Goal: Task Accomplishment & Management: Manage account settings

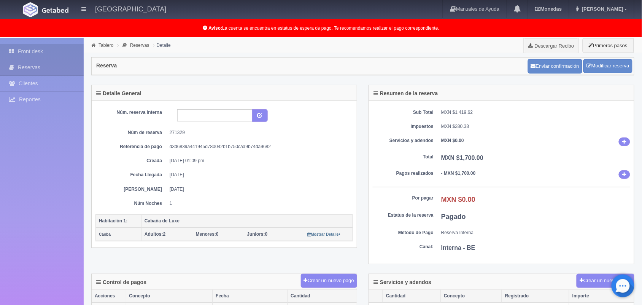
click at [59, 51] on link "Front desk" at bounding box center [42, 52] width 84 height 16
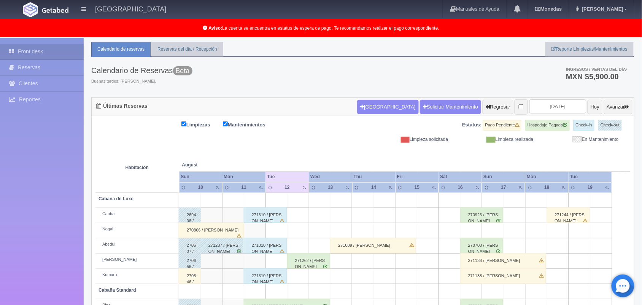
scroll to position [38, 0]
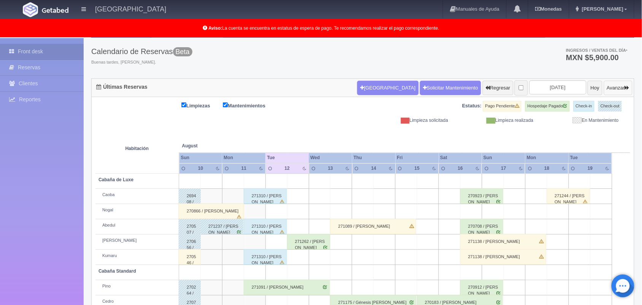
click at [617, 86] on button "Avanzar" at bounding box center [618, 88] width 29 height 14
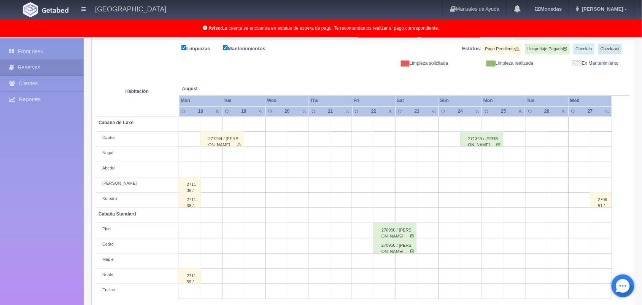
scroll to position [106, 0]
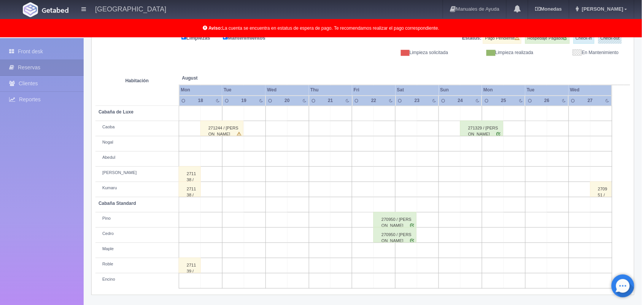
click at [406, 128] on td at bounding box center [407, 128] width 22 height 15
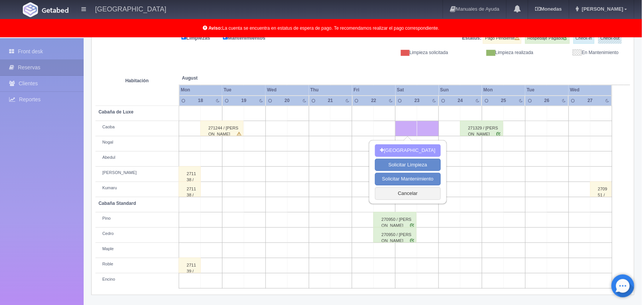
click at [404, 148] on button "[GEOGRAPHIC_DATA]" at bounding box center [408, 150] width 66 height 13
type input "23-08-2025"
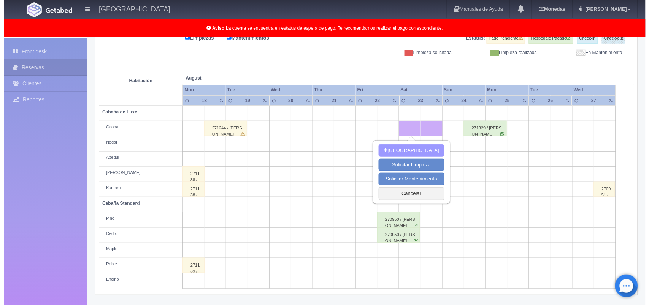
scroll to position [105, 0]
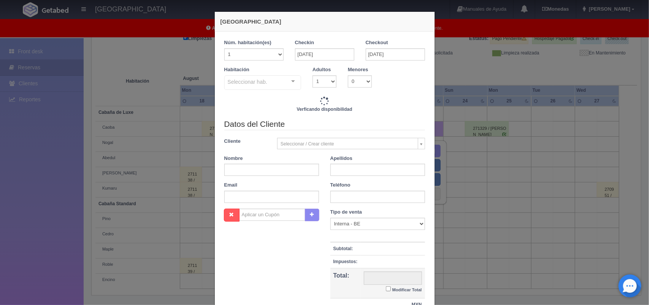
checkbox input "false"
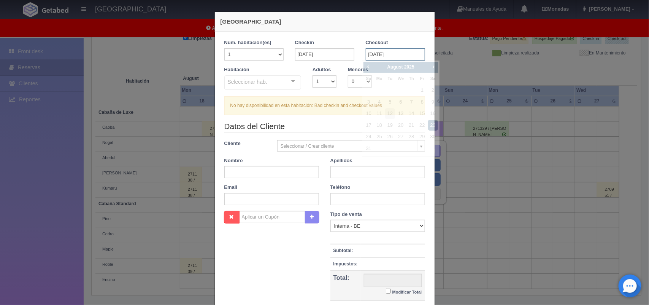
click at [401, 56] on input "[DATE]" at bounding box center [395, 54] width 59 height 12
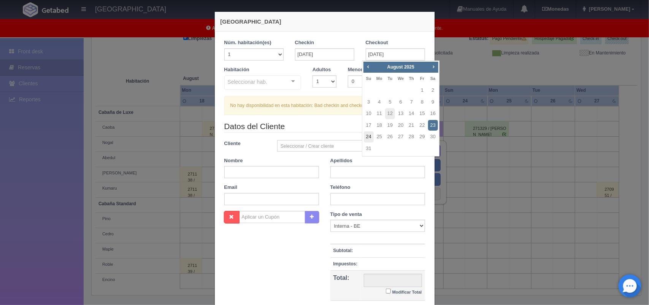
click at [369, 134] on link "24" at bounding box center [369, 136] width 10 height 11
type input "[DATE]"
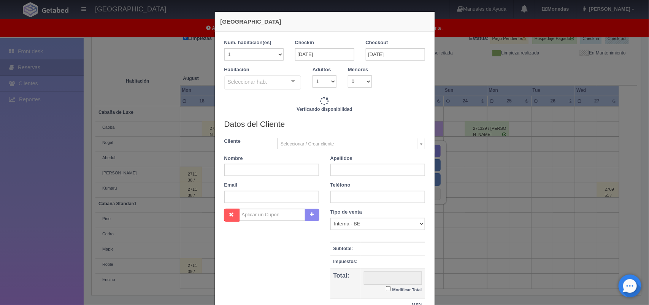
checkbox input "false"
type input "2220.00"
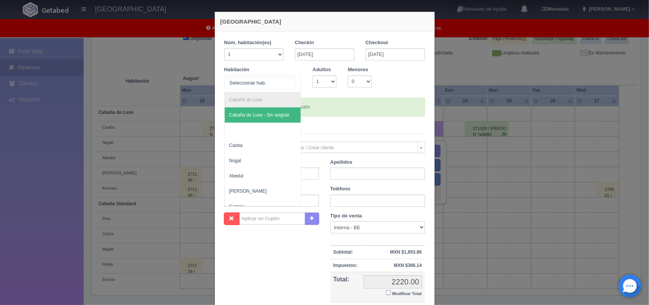
click at [288, 82] on div at bounding box center [293, 81] width 15 height 11
checkbox input "false"
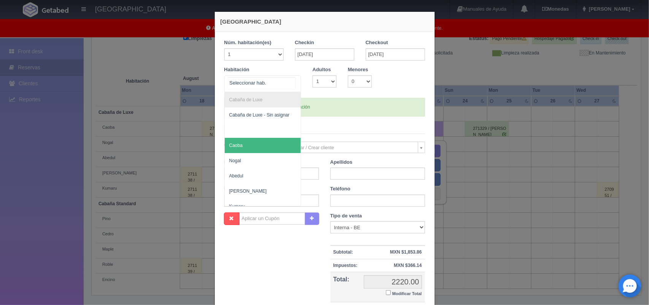
click at [277, 146] on span "Caoba" at bounding box center [263, 145] width 76 height 15
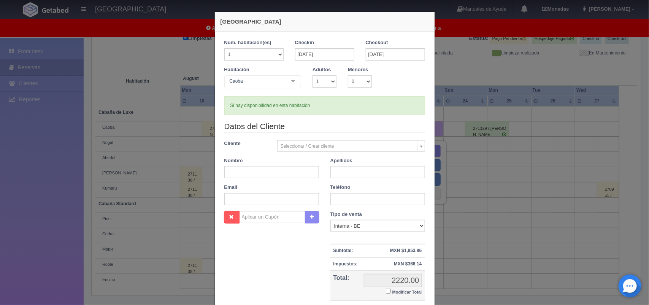
checkbox input "false"
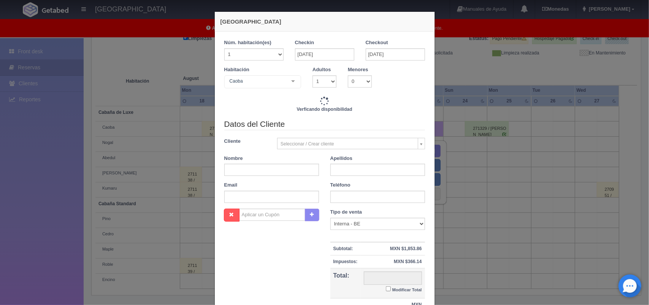
type input "2220.00"
checkbox input "false"
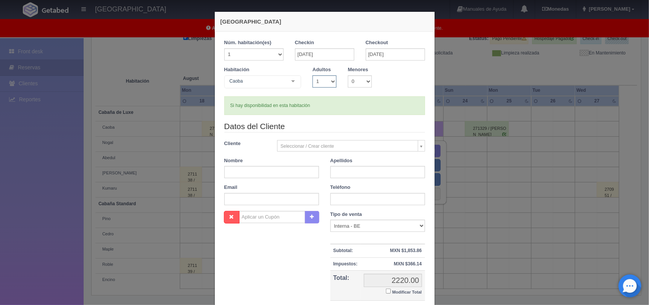
click at [330, 83] on select "1 2 3 4 5 6 7 8 9 10" at bounding box center [325, 81] width 24 height 12
select select "2"
click at [313, 75] on select "1 2 3 4 5 6 7 8 9 10" at bounding box center [325, 81] width 24 height 12
checkbox input "false"
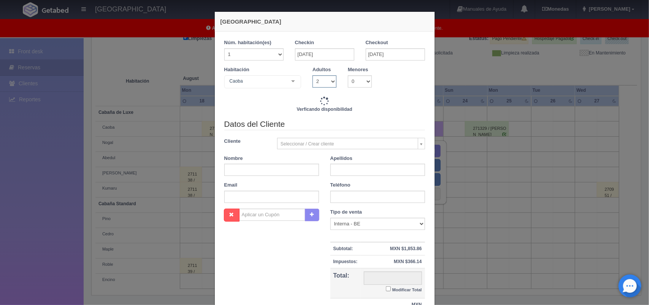
type input "2220.00"
checkbox input "false"
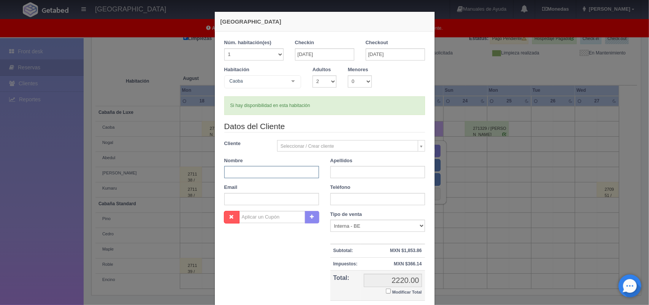
click at [255, 172] on input "text" at bounding box center [271, 172] width 95 height 12
type input "Blanca"
click at [339, 176] on input "text" at bounding box center [378, 172] width 95 height 12
type input "[PERSON_NAME]"
click at [337, 200] on input "text" at bounding box center [378, 199] width 95 height 12
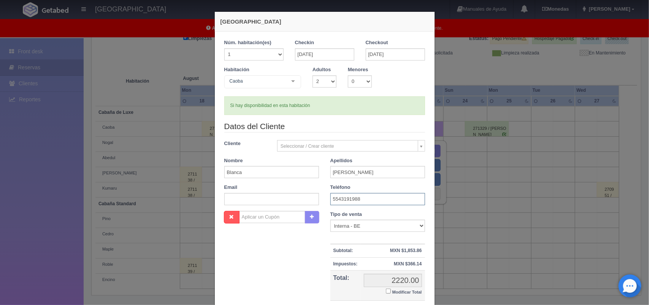
type input "5543191988"
click at [226, 202] on input "text" at bounding box center [271, 199] width 95 height 12
type input "[EMAIL_ADDRESS][DOMAIN_NAME]"
click at [415, 226] on select "Correo Electronico Interna - BE Llamada OTA Externa Otro WALK IN" at bounding box center [378, 225] width 95 height 12
click at [331, 220] on select "Correo Electronico Interna - BE Llamada OTA Externa Otro WALK IN" at bounding box center [378, 225] width 95 height 12
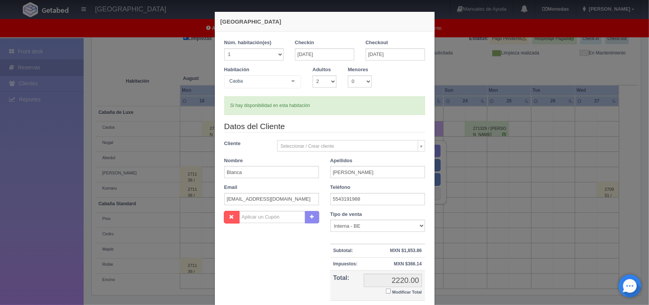
click at [399, 290] on small "Modificar Total" at bounding box center [408, 291] width 30 height 5
click at [391, 290] on input "Modificar Total" at bounding box center [388, 290] width 5 height 5
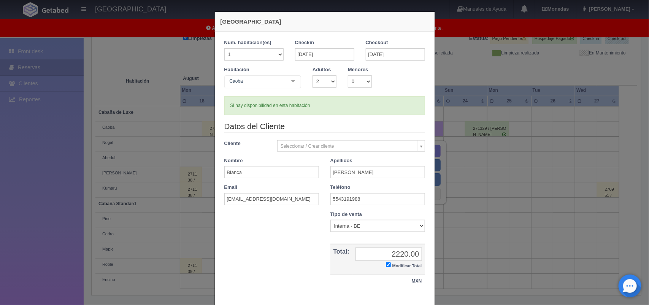
click at [405, 267] on small "Modificar Total" at bounding box center [408, 265] width 30 height 5
click at [391, 267] on input "Modificar Total" at bounding box center [388, 264] width 5 height 5
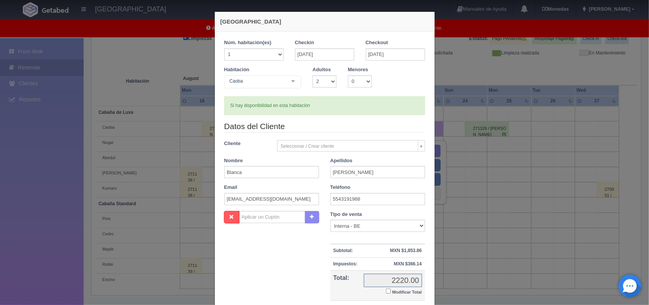
click at [412, 283] on input "2220.00" at bounding box center [393, 279] width 58 height 13
click at [388, 283] on input "2220.00" at bounding box center [393, 279] width 58 height 13
click at [407, 291] on small "Modificar Total" at bounding box center [408, 291] width 30 height 5
click at [391, 291] on input "Modificar Total" at bounding box center [388, 290] width 5 height 5
checkbox input "true"
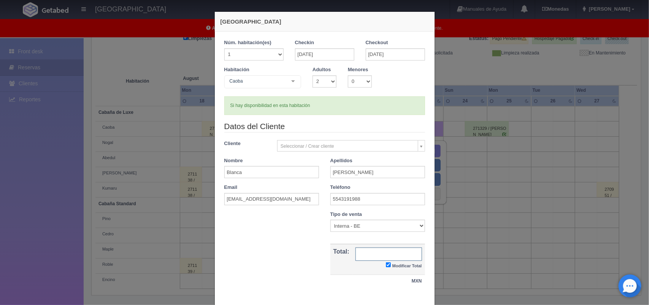
click at [387, 257] on input "text" at bounding box center [389, 253] width 67 height 13
type input "2120.00"
click at [423, 270] on div "Tipo de venta Correo Electronico Interna - BE Llamada OTA Externa Otro WALK IN …" at bounding box center [378, 250] width 106 height 79
drag, startPoint x: 419, startPoint y: 271, endPoint x: 425, endPoint y: 262, distance: 10.9
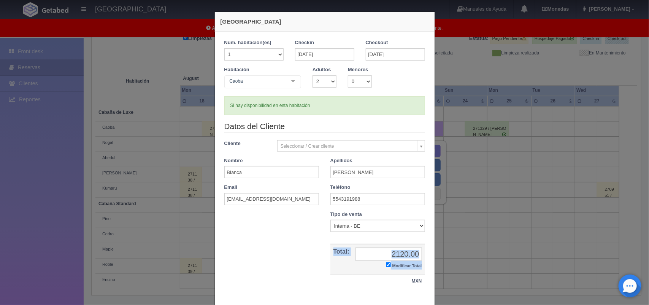
click at [425, 262] on div "Tipo de venta Correo Electronico Interna - BE Llamada OTA Externa Otro WALK IN …" at bounding box center [378, 250] width 106 height 79
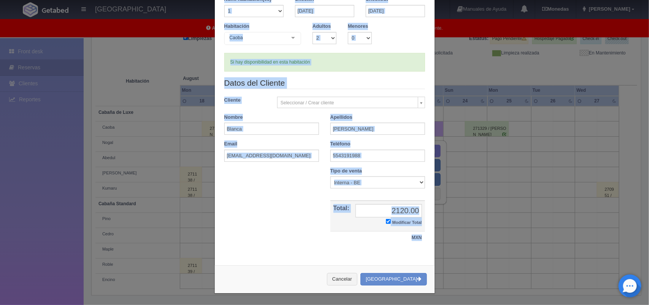
drag, startPoint x: 425, startPoint y: 262, endPoint x: 432, endPoint y: 307, distance: 45.5
click at [432, 199] on html "[GEOGRAPHIC_DATA] Manuales de Ayuda Actualizaciones recientes [GEOGRAPHIC_DATA]…" at bounding box center [324, 47] width 649 height 305
click at [402, 278] on button "Crear Reserva" at bounding box center [394, 279] width 66 height 13
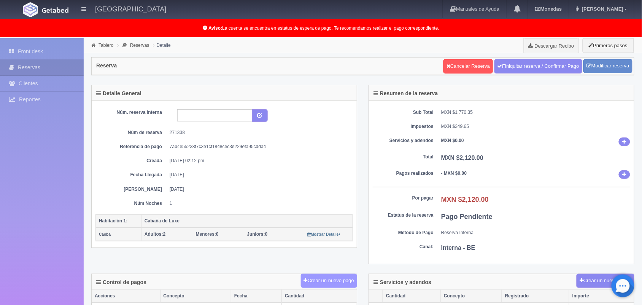
click at [325, 276] on button "Crear un nuevo pago" at bounding box center [329, 280] width 56 height 14
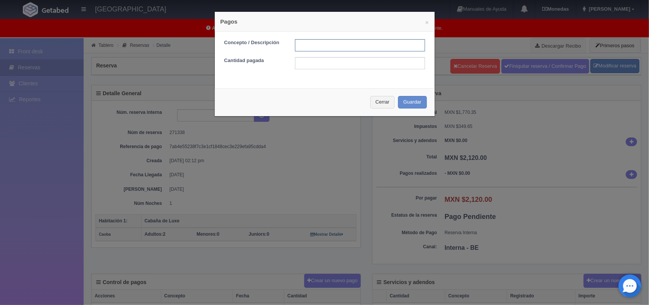
click at [305, 44] on input "text" at bounding box center [360, 45] width 130 height 12
type input "Pago transferencia"
click at [305, 62] on input "text" at bounding box center [360, 63] width 130 height 12
type input "2120.00"
click at [403, 103] on button "Guardar" at bounding box center [412, 102] width 29 height 13
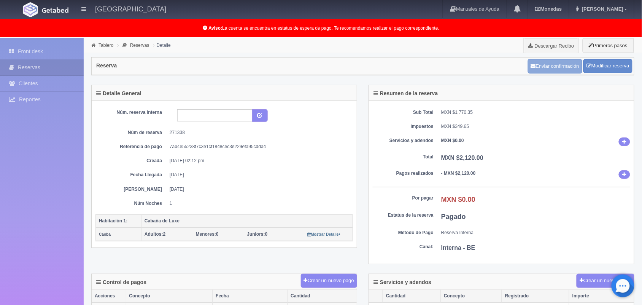
click at [555, 67] on button "Enviar confirmación" at bounding box center [555, 66] width 54 height 14
click at [57, 51] on link "Front desk" at bounding box center [42, 52] width 84 height 16
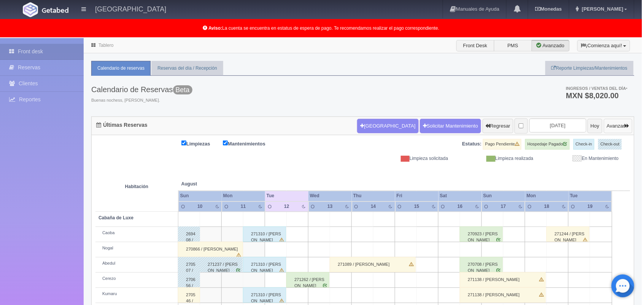
click at [615, 126] on button "Avanzar" at bounding box center [618, 126] width 29 height 14
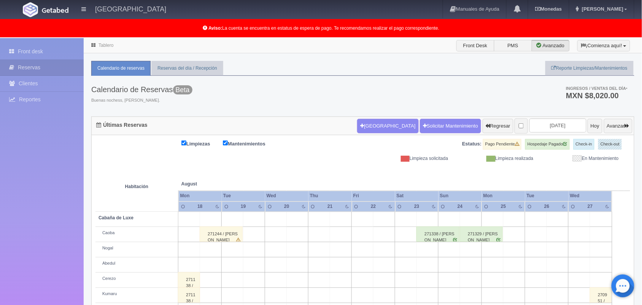
click at [440, 236] on div "271338 / Blanca Martínez" at bounding box center [438, 233] width 43 height 15
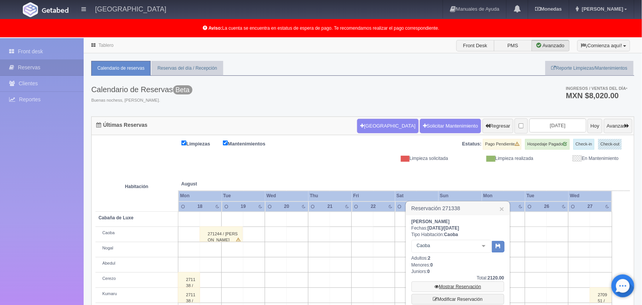
click at [458, 288] on link "Mostrar Reservación" at bounding box center [458, 286] width 93 height 11
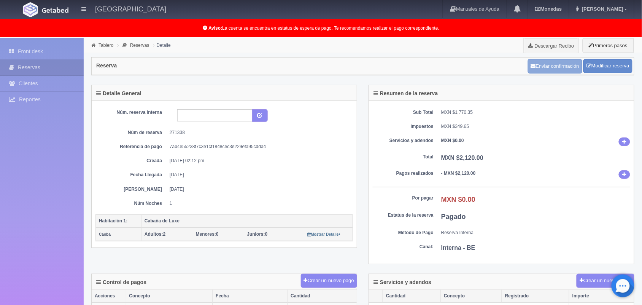
click at [559, 65] on button "Enviar confirmación" at bounding box center [555, 66] width 54 height 14
click at [60, 51] on link "Front desk" at bounding box center [42, 52] width 84 height 16
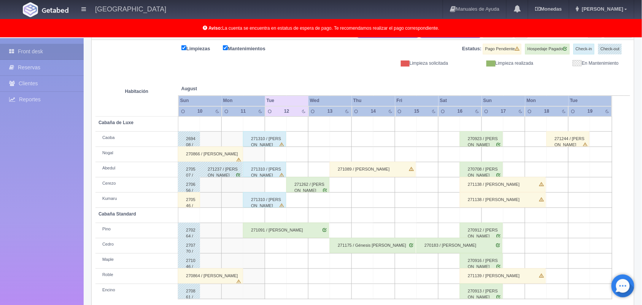
scroll to position [106, 0]
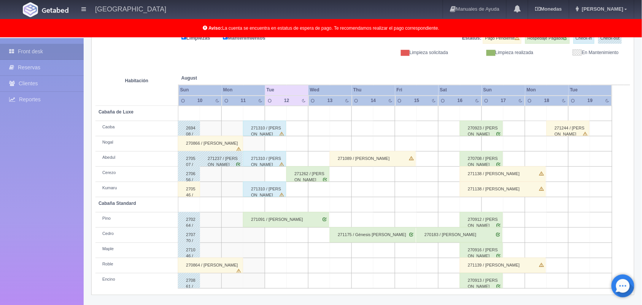
click at [264, 126] on div "271310 / Jorge Alberto Solorzano Chavez" at bounding box center [264, 128] width 43 height 15
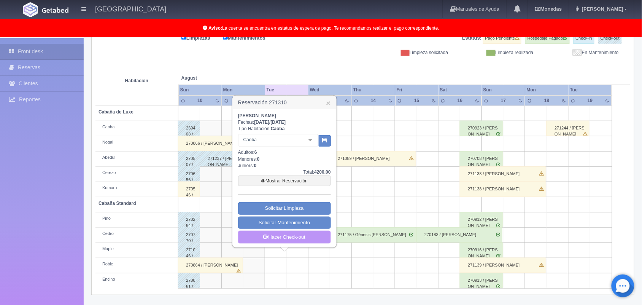
click at [282, 233] on link "Hacer Check-out" at bounding box center [284, 237] width 93 height 13
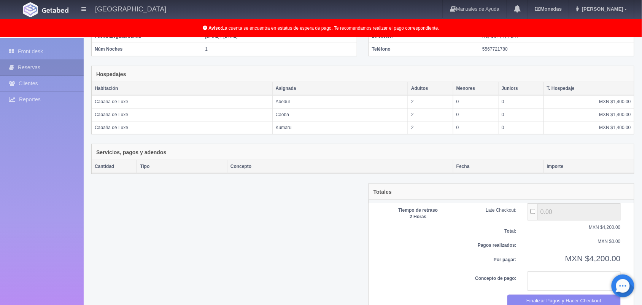
scroll to position [113, 0]
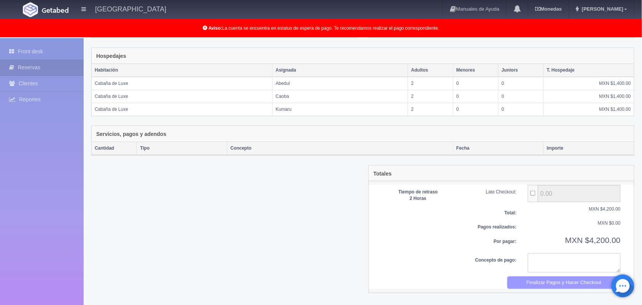
click at [541, 284] on button "Finalizar Pagos y Hacer Checkout" at bounding box center [564, 282] width 114 height 13
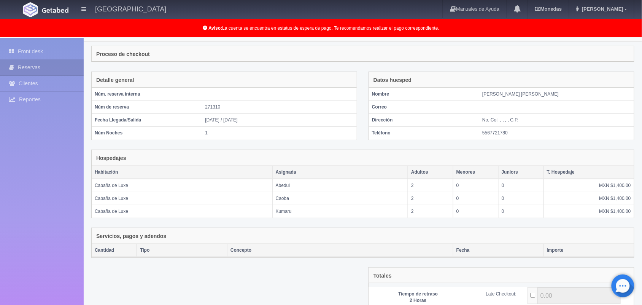
scroll to position [0, 0]
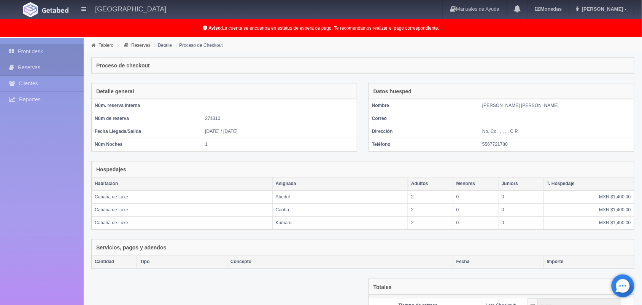
click at [52, 51] on link "Front desk" at bounding box center [42, 52] width 84 height 16
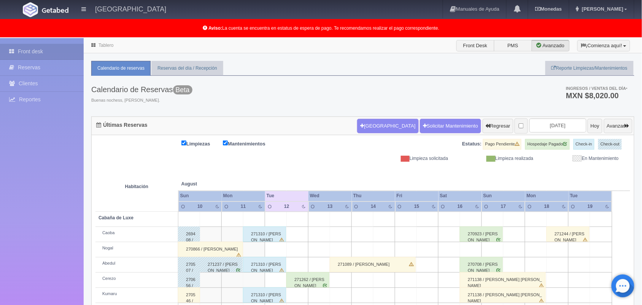
click at [259, 269] on div "271310 / [PERSON_NAME]" at bounding box center [264, 264] width 43 height 15
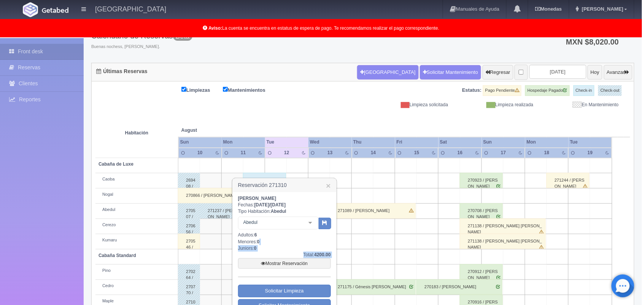
click at [332, 298] on div "Jorge Alberto Solorzano Chavez Fechas: 2025-08-11 / 2025-08-12 Tipo Habitación:…" at bounding box center [284, 261] width 103 height 138
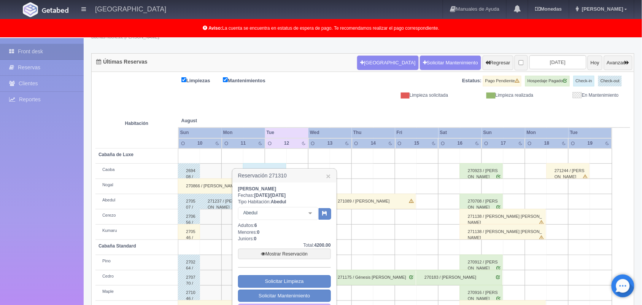
scroll to position [100, 0]
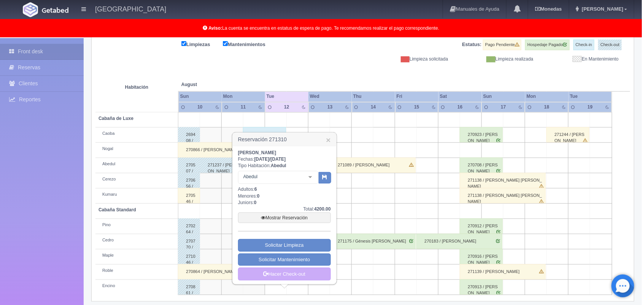
click at [332, 298] on body "Hotel Xacallan Manuales de Ayuda Actualizaciones recientes Monedas Tipo de camb…" at bounding box center [321, 125] width 642 height 373
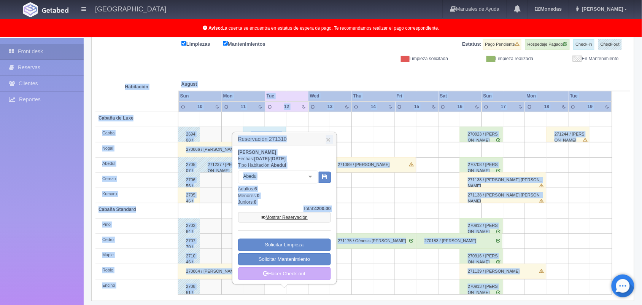
click at [296, 215] on link "Mostrar Reservación" at bounding box center [284, 217] width 93 height 11
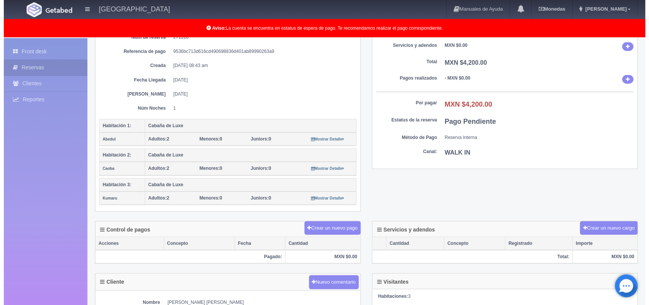
scroll to position [101, 0]
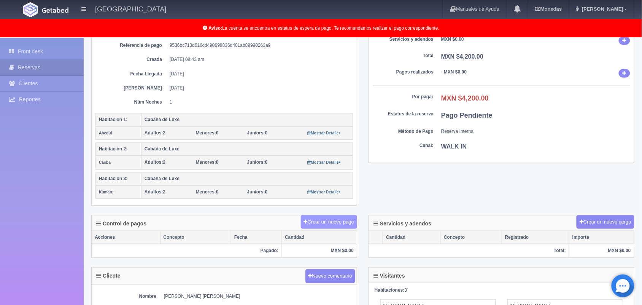
click at [326, 221] on button "Crear un nuevo pago" at bounding box center [329, 222] width 56 height 14
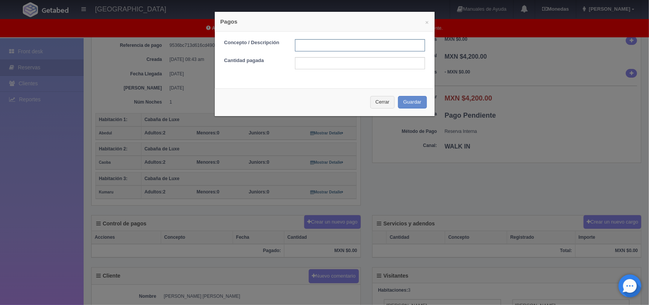
click at [304, 46] on input "text" at bounding box center [360, 45] width 130 height 12
type input "pago con tarjeta"
click at [347, 65] on input "text" at bounding box center [360, 63] width 130 height 12
type input "4200.00"
click at [406, 103] on button "Guardar" at bounding box center [412, 102] width 29 height 13
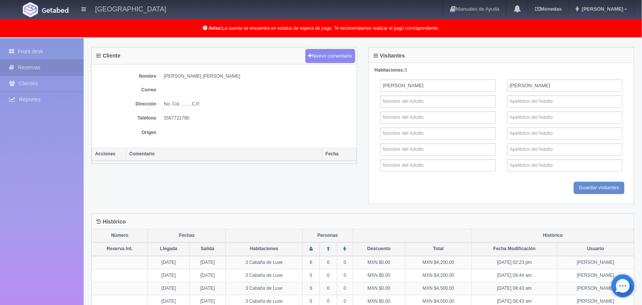
scroll to position [354, 0]
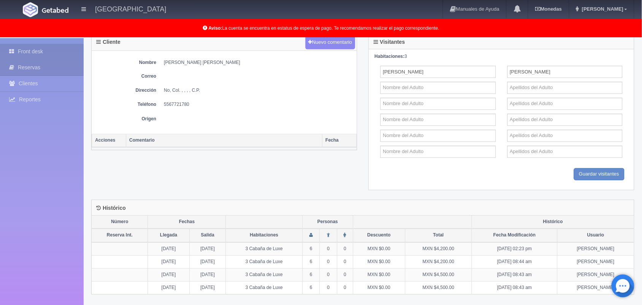
click at [54, 50] on link "Front desk" at bounding box center [42, 52] width 84 height 16
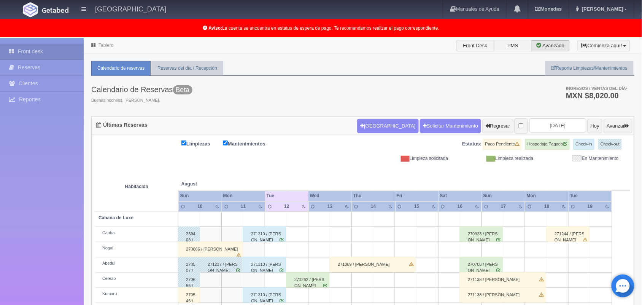
click at [262, 262] on div "271310 / Jorge Alberto Solorzano Chavez" at bounding box center [264, 264] width 43 height 15
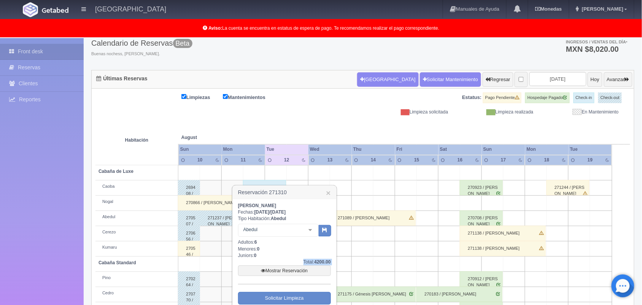
click at [332, 301] on div "Jorge Alberto Solorzano Chavez Fechas: 2025-08-11 / 2025-08-12 Tipo Habitación:…" at bounding box center [284, 268] width 103 height 138
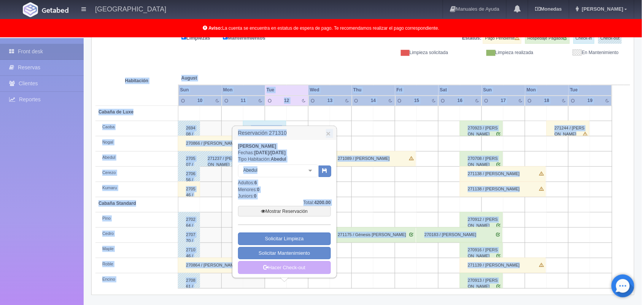
click at [332, 301] on body "Hotel Xacallan Manuales de Ayuda Actualizaciones recientes Monedas Tipo de camb…" at bounding box center [321, 118] width 642 height 373
click at [299, 266] on link "Hacer Check-out" at bounding box center [284, 267] width 93 height 13
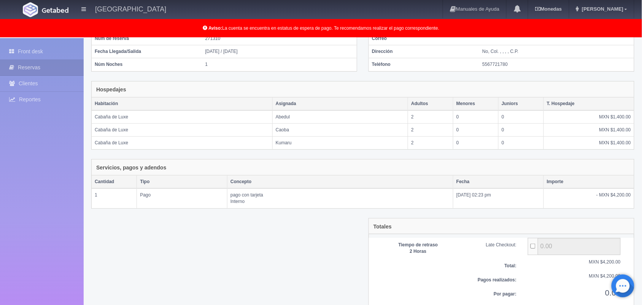
scroll to position [109, 0]
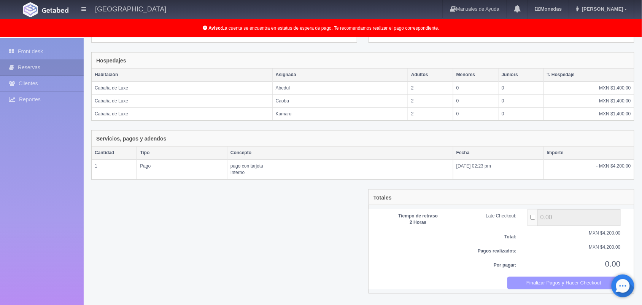
click at [548, 283] on button "Finalizar Pagos y Hacer Checkout" at bounding box center [564, 283] width 114 height 13
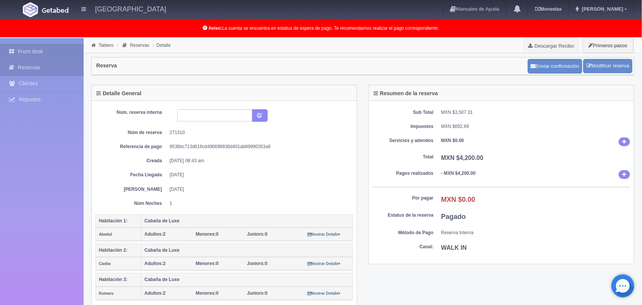
click at [57, 46] on link "Front desk" at bounding box center [42, 52] width 84 height 16
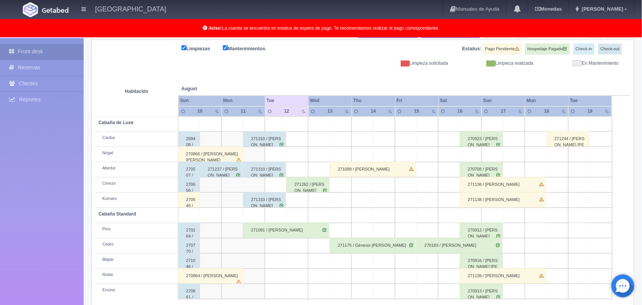
scroll to position [106, 0]
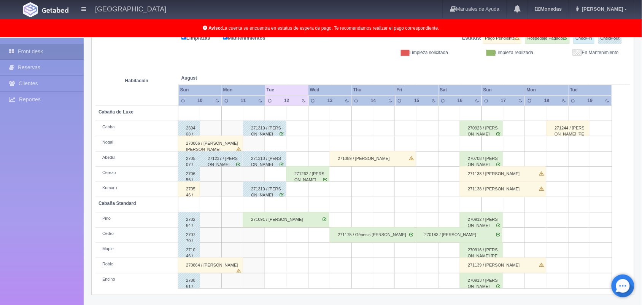
click at [370, 161] on div "271089 / Jorge Jiménez Murillo" at bounding box center [373, 158] width 86 height 15
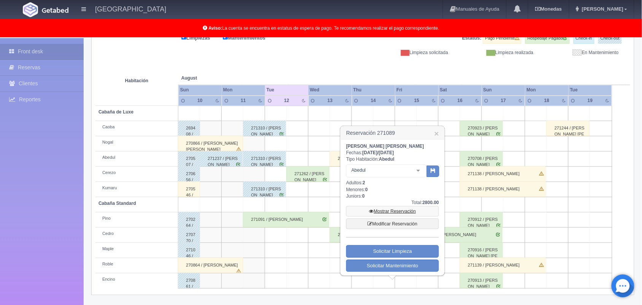
click at [398, 212] on link "Mostrar Reservación" at bounding box center [392, 211] width 93 height 11
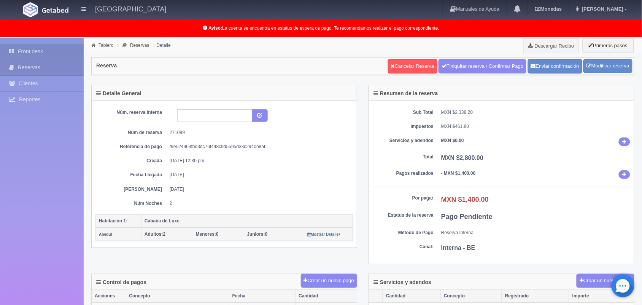
click at [57, 51] on link "Front desk" at bounding box center [42, 52] width 84 height 16
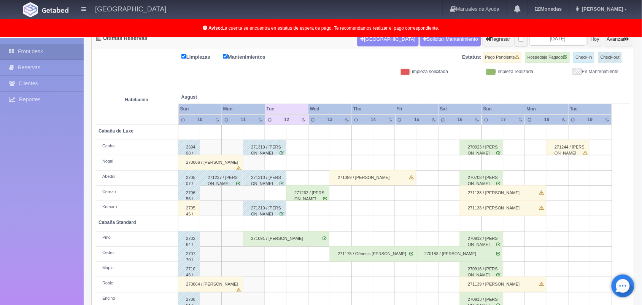
scroll to position [68, 0]
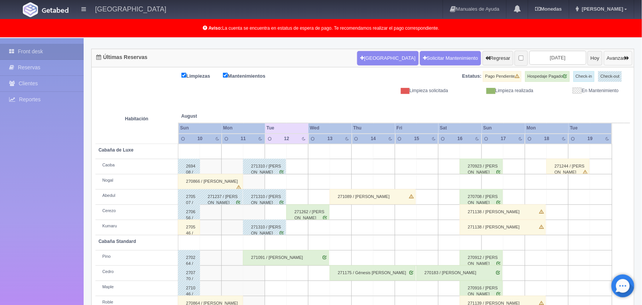
click at [612, 56] on button "Avanzar" at bounding box center [618, 58] width 29 height 14
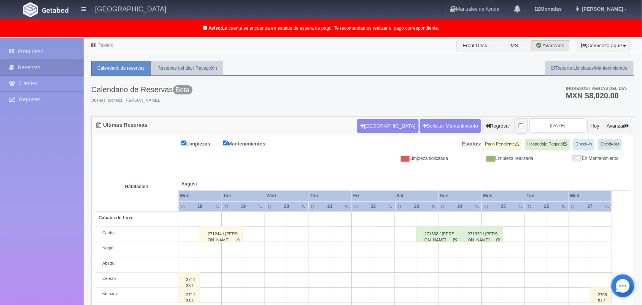
click at [441, 240] on div "271338 / [PERSON_NAME]" at bounding box center [438, 233] width 43 height 15
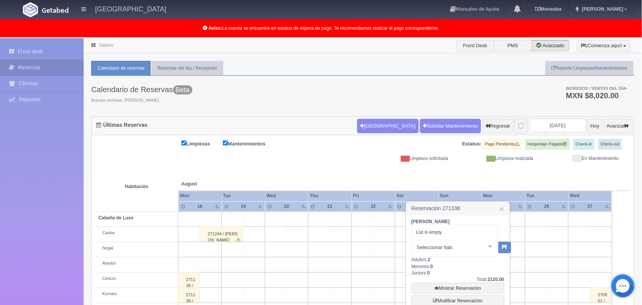
click at [441, 240] on div "No elements found. Consider changing the search query. List is empty." at bounding box center [455, 248] width 87 height 17
click at [467, 289] on link "Mostrar Reservación" at bounding box center [458, 286] width 93 height 11
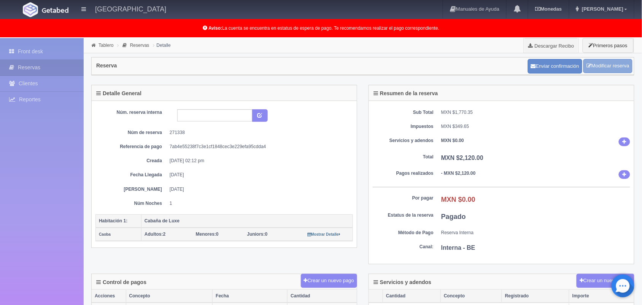
click at [603, 64] on link "Modificar reserva" at bounding box center [608, 66] width 49 height 14
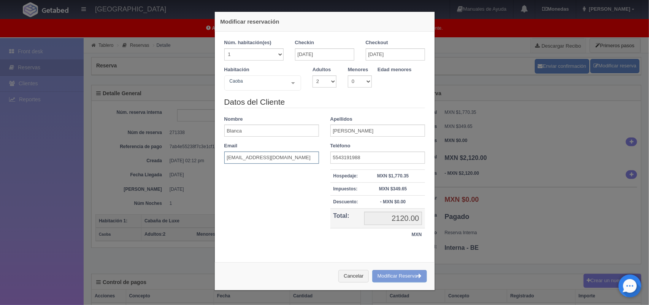
click at [276, 160] on input "[EMAIL_ADDRESS][DOMAIN_NAME]" at bounding box center [271, 157] width 95 height 12
type input "z"
type input "[EMAIL_ADDRESS][DOMAIN_NAME]"
click at [400, 278] on div "Cancelar Modificar Reserva" at bounding box center [325, 276] width 220 height 28
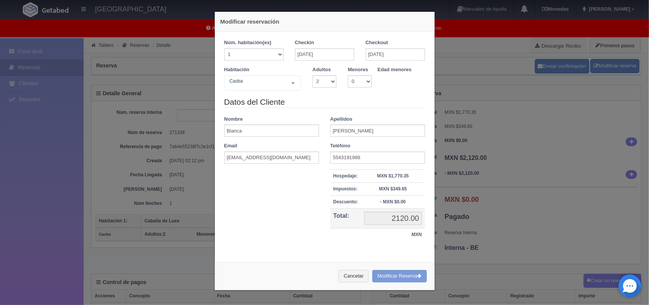
click at [400, 278] on div "Cancelar Modificar Reserva" at bounding box center [325, 276] width 220 height 28
click at [427, 288] on div "Cancelar Modificar Reserva" at bounding box center [325, 276] width 220 height 28
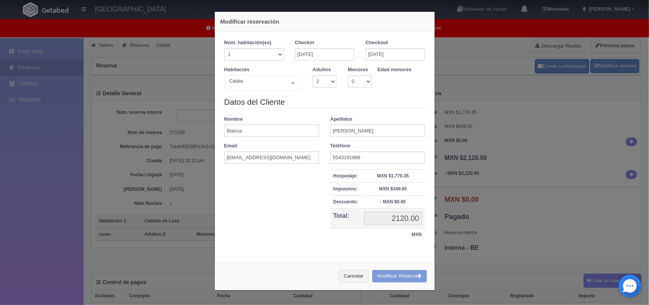
click at [427, 288] on div "Cancelar Modificar Reserva" at bounding box center [325, 276] width 220 height 28
drag, startPoint x: 427, startPoint y: 288, endPoint x: 386, endPoint y: 281, distance: 40.9
click at [386, 281] on div "Cancelar Modificar Reserva" at bounding box center [325, 276] width 220 height 28
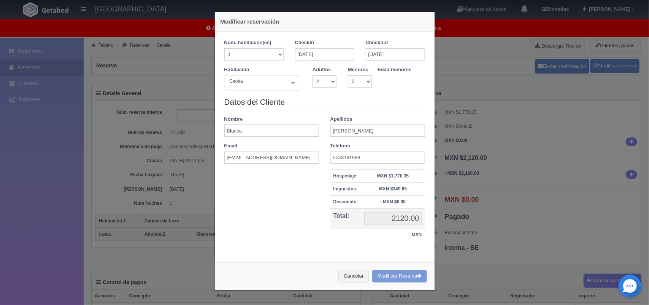
click at [386, 281] on div "Cancelar Modificar Reserva" at bounding box center [325, 276] width 220 height 28
click at [347, 278] on button "Cancelar" at bounding box center [354, 276] width 30 height 13
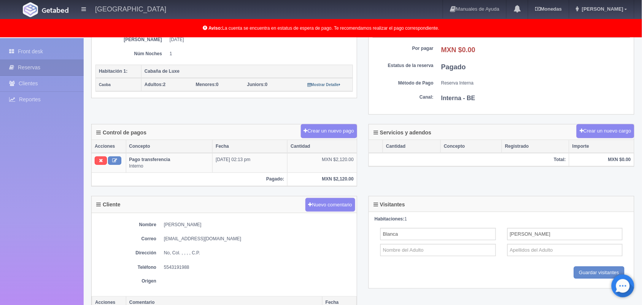
scroll to position [173, 0]
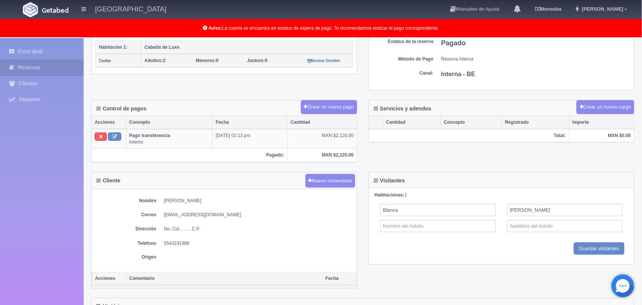
click at [211, 214] on dd "[EMAIL_ADDRESS][DOMAIN_NAME]" at bounding box center [258, 214] width 189 height 6
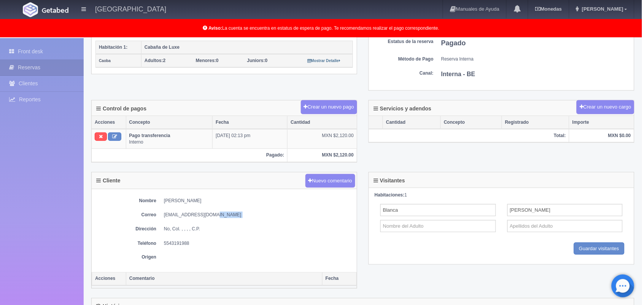
click at [211, 214] on dd "[EMAIL_ADDRESS][DOMAIN_NAME]" at bounding box center [258, 214] width 189 height 6
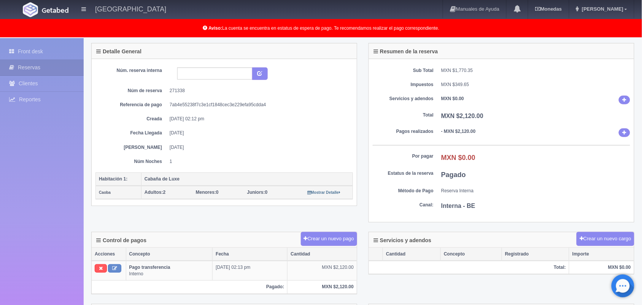
scroll to position [0, 0]
